Goal: Task Accomplishment & Management: Manage account settings

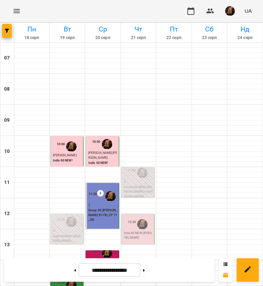
scroll to position [138, 0]
click at [95, 208] on p "Group 90 ([PERSON_NAME] В1 ПН_СР 11_30)" at bounding box center [102, 215] width 29 height 14
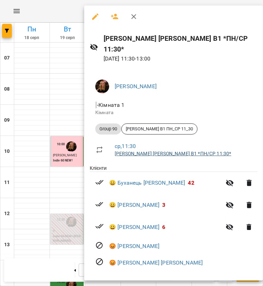
click at [146, 151] on link "[PERSON_NAME] [PERSON_NAME] В1 *ПН/СР 11:30*" at bounding box center [173, 154] width 116 height 6
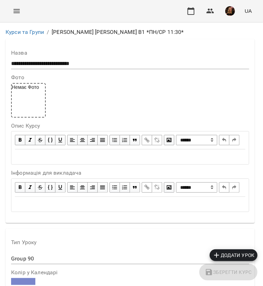
scroll to position [623, 0]
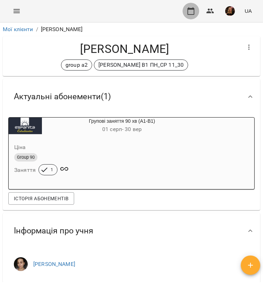
click at [192, 11] on icon "button" at bounding box center [190, 11] width 8 height 8
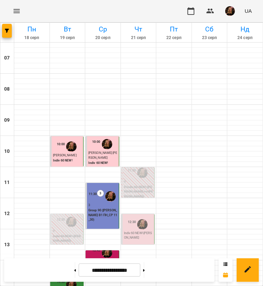
scroll to position [208, 0]
click at [145, 272] on button at bounding box center [144, 270] width 2 height 15
type input "**********"
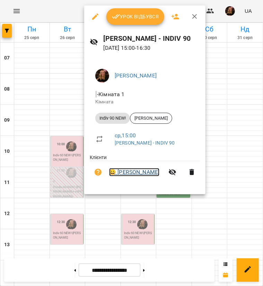
click at [138, 172] on link "😀 [PERSON_NAME]" at bounding box center [134, 172] width 50 height 8
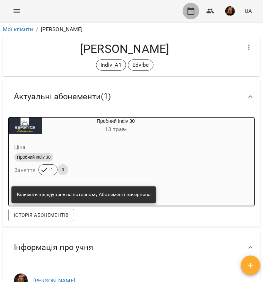
click at [188, 11] on icon "button" at bounding box center [190, 11] width 8 height 8
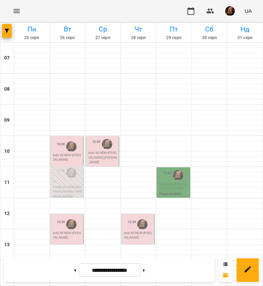
scroll to position [208, 0]
click at [74, 270] on icon at bounding box center [75, 270] width 2 height 3
type input "**********"
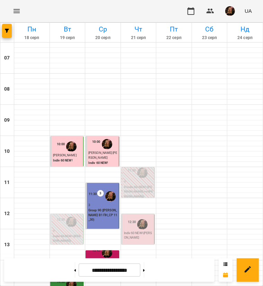
scroll to position [277, 0]
